Goal: Transaction & Acquisition: Download file/media

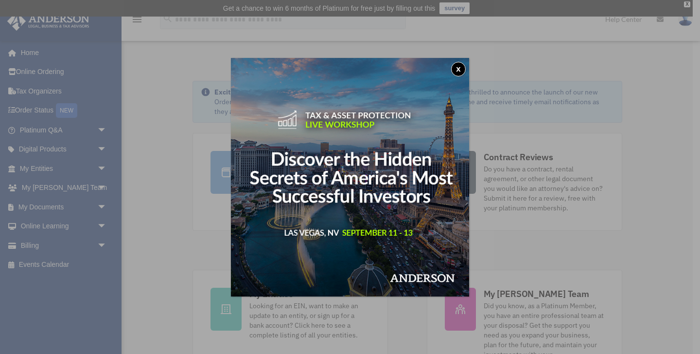
click at [460, 68] on button "x" at bounding box center [458, 69] width 15 height 15
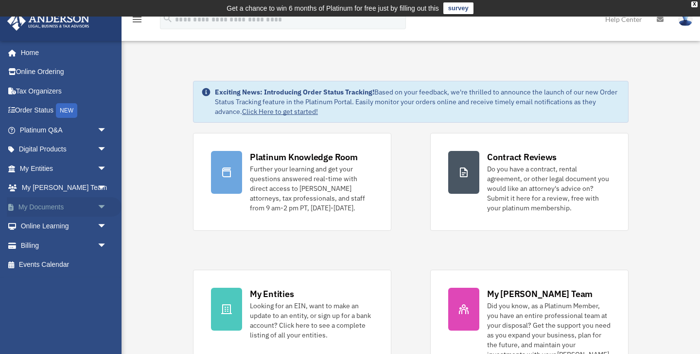
click at [58, 210] on link "My Documents arrow_drop_down" at bounding box center [64, 206] width 115 height 19
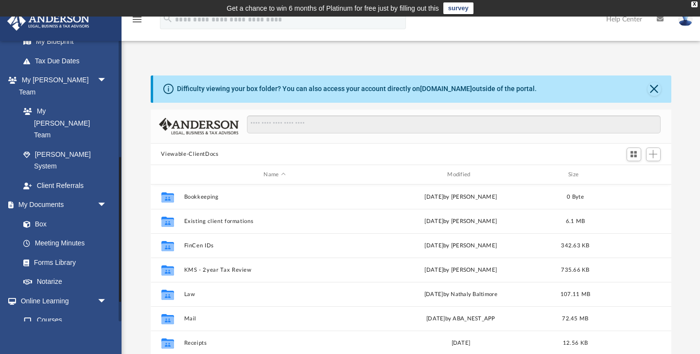
scroll to position [227, 0]
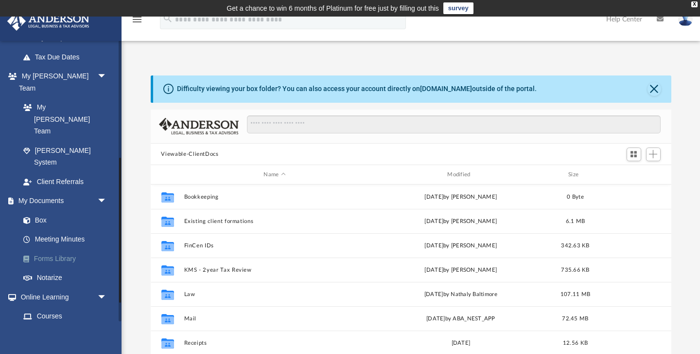
click at [49, 249] on link "Forms Library" at bounding box center [68, 258] width 108 height 19
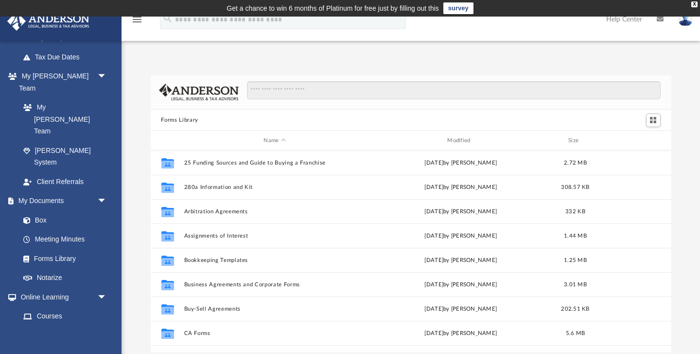
scroll to position [221, 521]
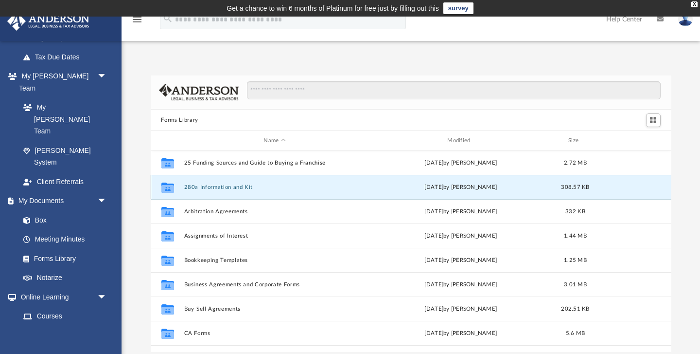
click at [225, 189] on button "280a Information and Kit" at bounding box center [275, 187] width 182 height 6
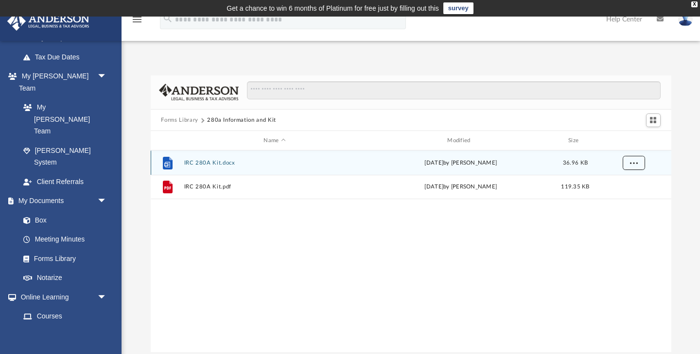
click at [630, 165] on span "More options" at bounding box center [634, 162] width 8 height 5
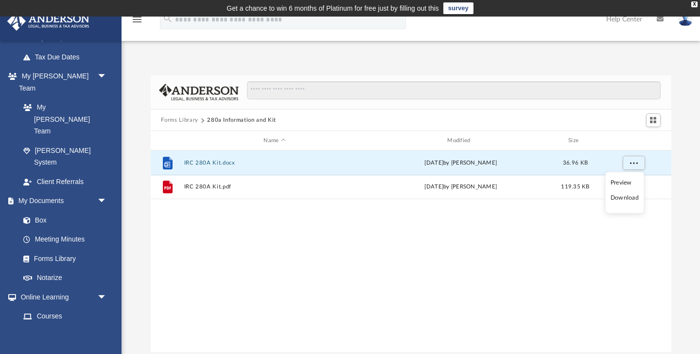
click at [628, 198] on li "Download" at bounding box center [625, 198] width 28 height 10
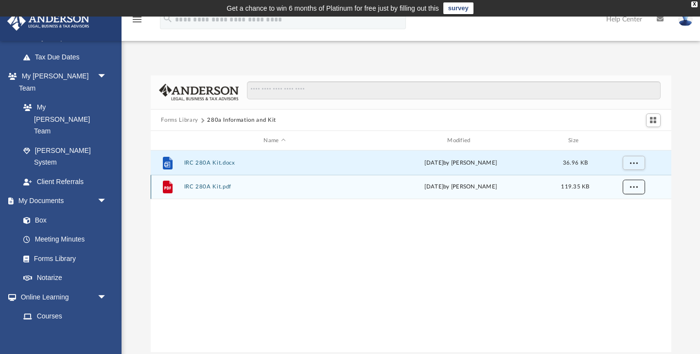
click at [635, 190] on button "More options" at bounding box center [634, 186] width 22 height 15
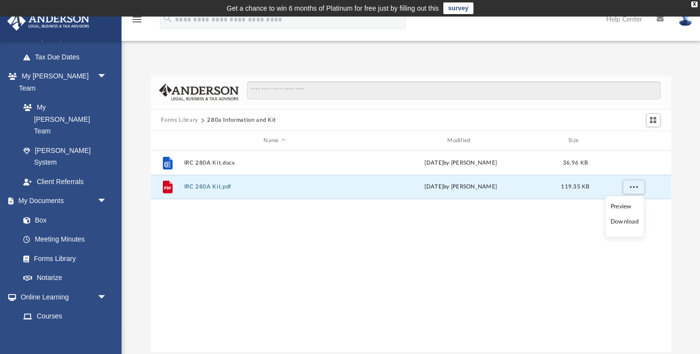
click at [626, 223] on li "Download" at bounding box center [625, 221] width 28 height 10
click at [54, 249] on link "Forms Library" at bounding box center [68, 258] width 108 height 19
click at [178, 121] on button "Forms Library" at bounding box center [179, 120] width 37 height 9
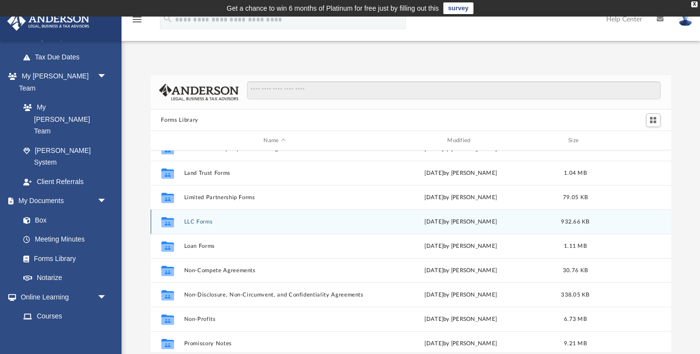
scroll to position [405, 0]
click at [199, 225] on div "Collaborated Folder LLC Forms [DATE] by [PERSON_NAME] 932.66 KB" at bounding box center [411, 220] width 521 height 24
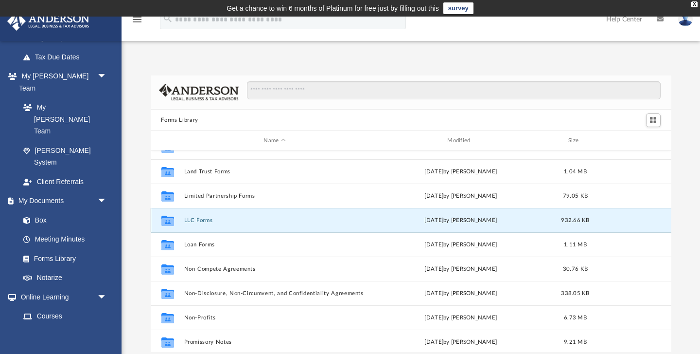
click at [199, 225] on div "Collaborated Folder LLC Forms [DATE] by [PERSON_NAME] 932.66 KB" at bounding box center [411, 220] width 521 height 24
click at [172, 223] on icon "grid" at bounding box center [167, 222] width 13 height 8
click at [184, 218] on button "LLC Forms" at bounding box center [275, 220] width 182 height 6
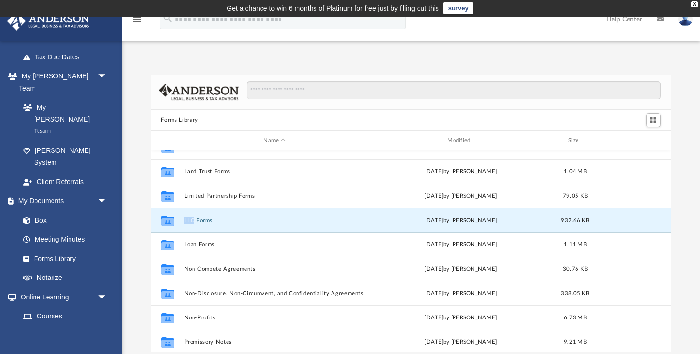
click at [184, 218] on button "LLC Forms" at bounding box center [275, 220] width 182 height 6
click at [197, 220] on button "LLC Forms" at bounding box center [275, 220] width 182 height 6
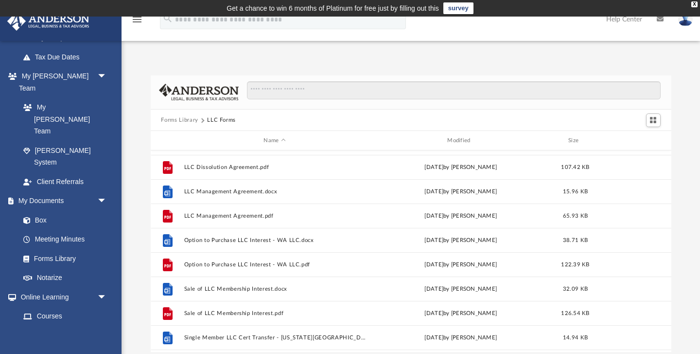
scroll to position [167, 0]
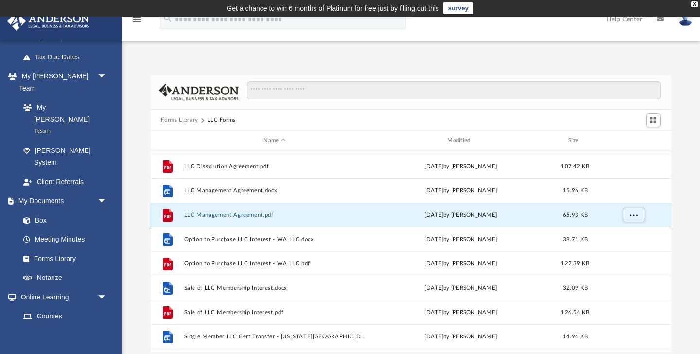
click at [256, 214] on button "LLC Management Agreement.pdf" at bounding box center [275, 215] width 182 height 6
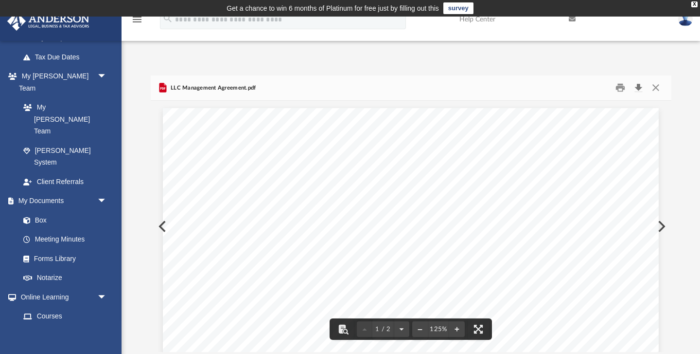
click at [640, 88] on button "Download" at bounding box center [639, 87] width 18 height 15
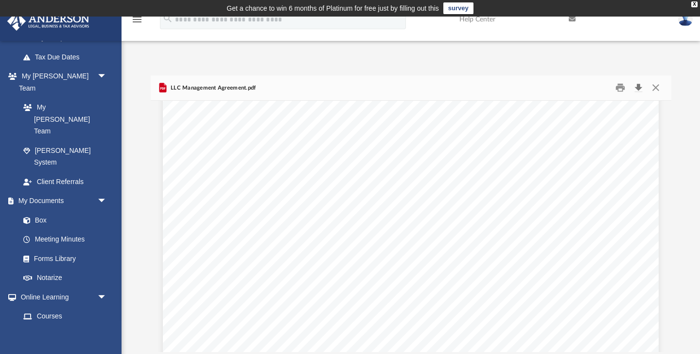
scroll to position [1062, 0]
